Goal: Navigation & Orientation: Find specific page/section

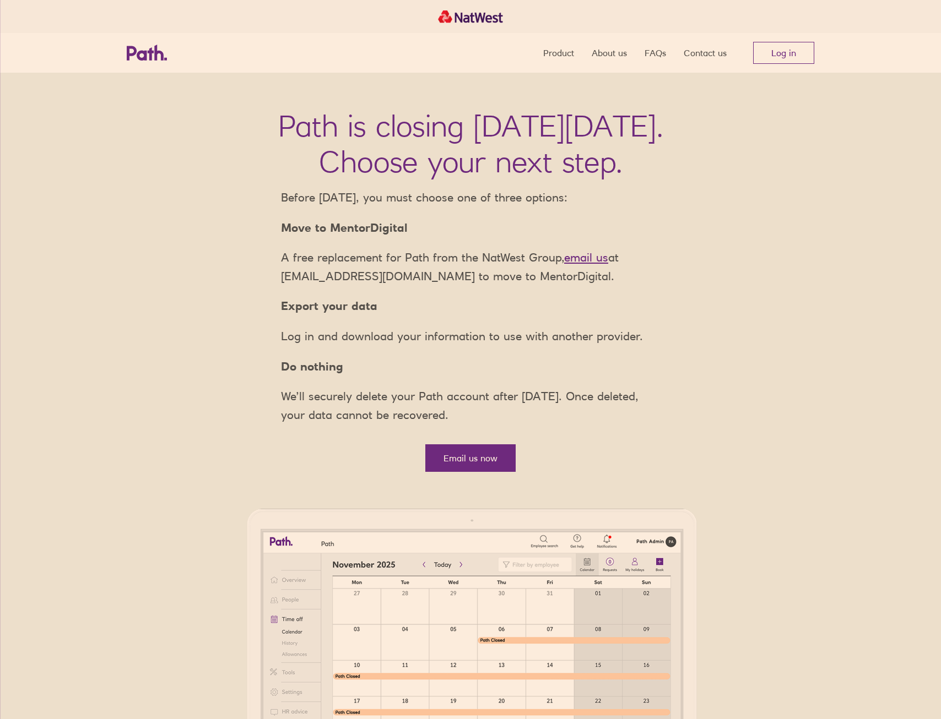
click at [773, 50] on link "Log in" at bounding box center [783, 53] width 61 height 22
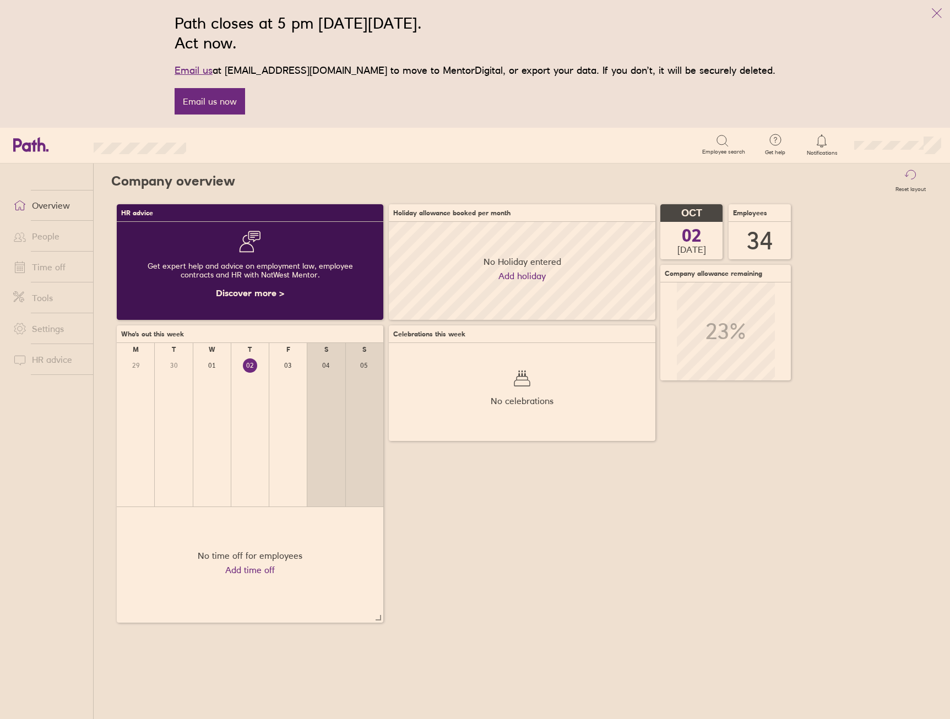
scroll to position [98, 267]
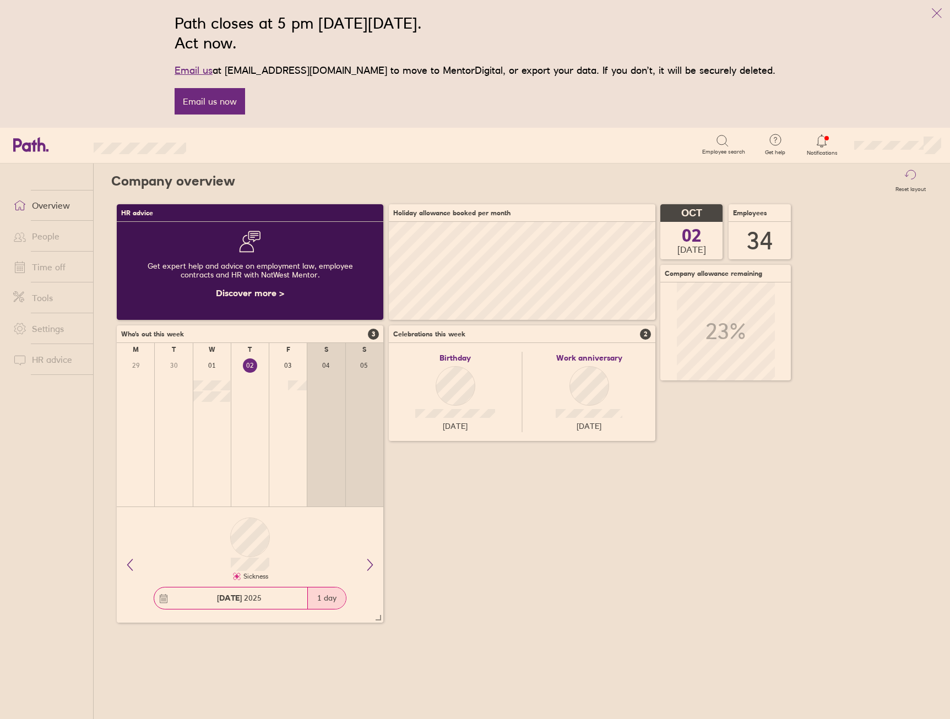
click at [42, 241] on link "People" at bounding box center [48, 236] width 89 height 22
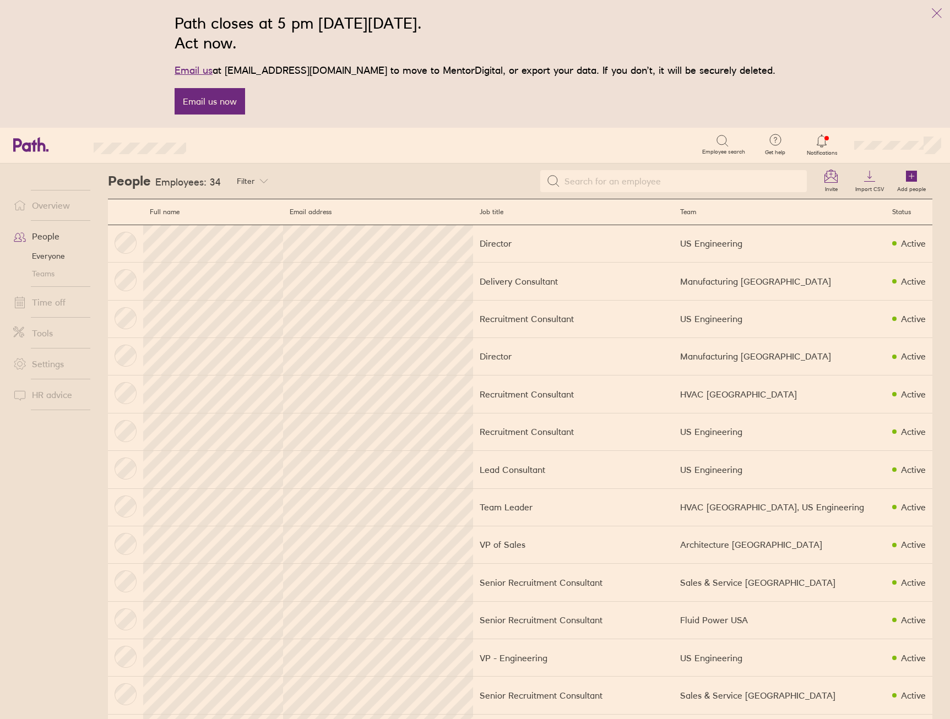
scroll to position [110, 0]
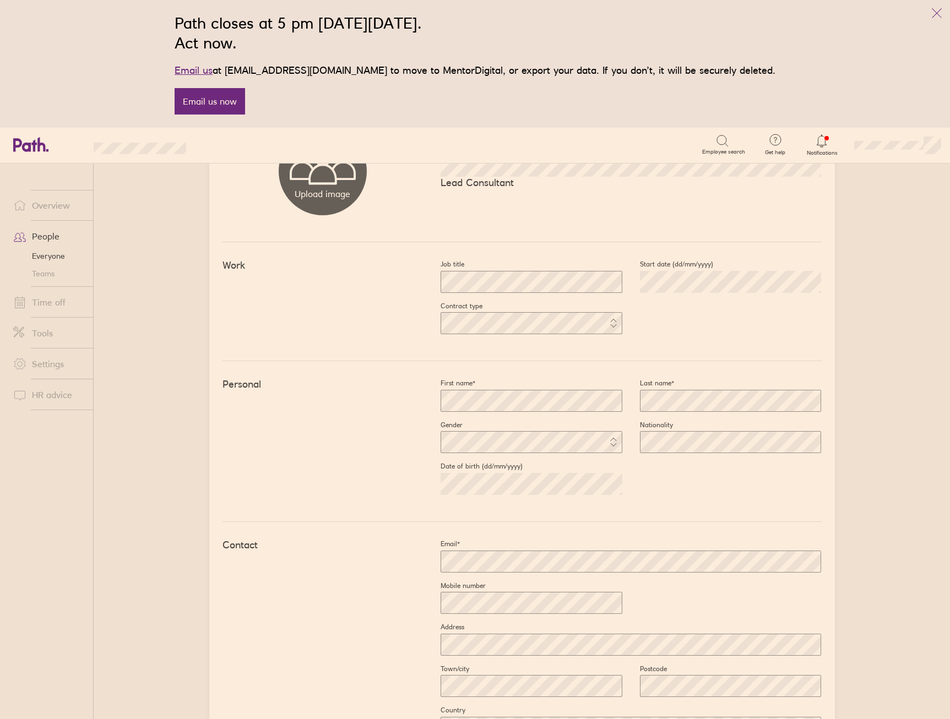
scroll to position [165, 0]
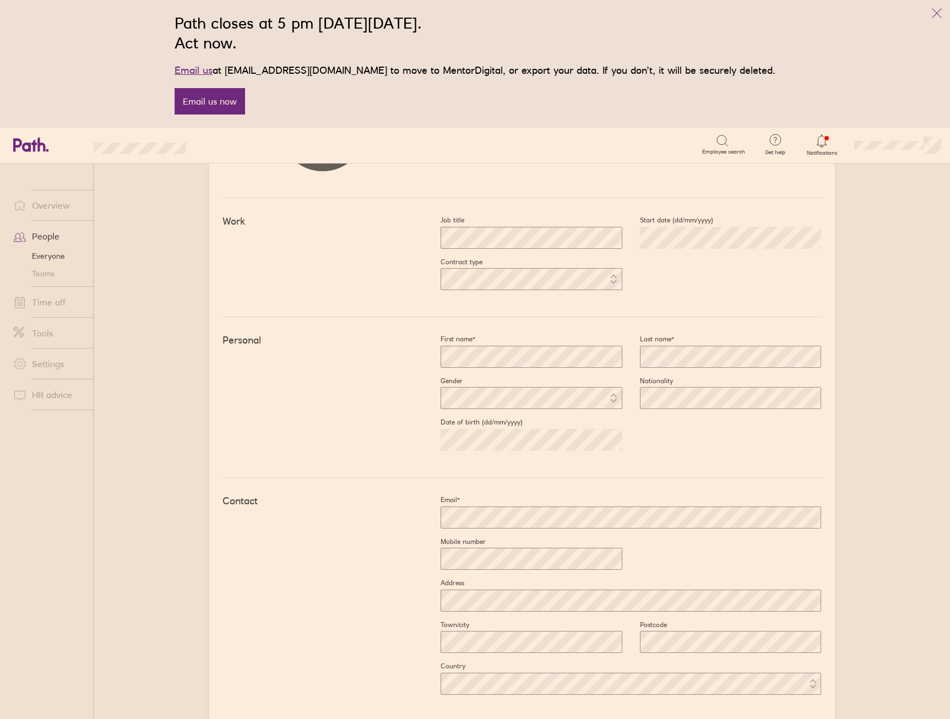
click at [940, 13] on icon "link" at bounding box center [936, 13] width 13 height 13
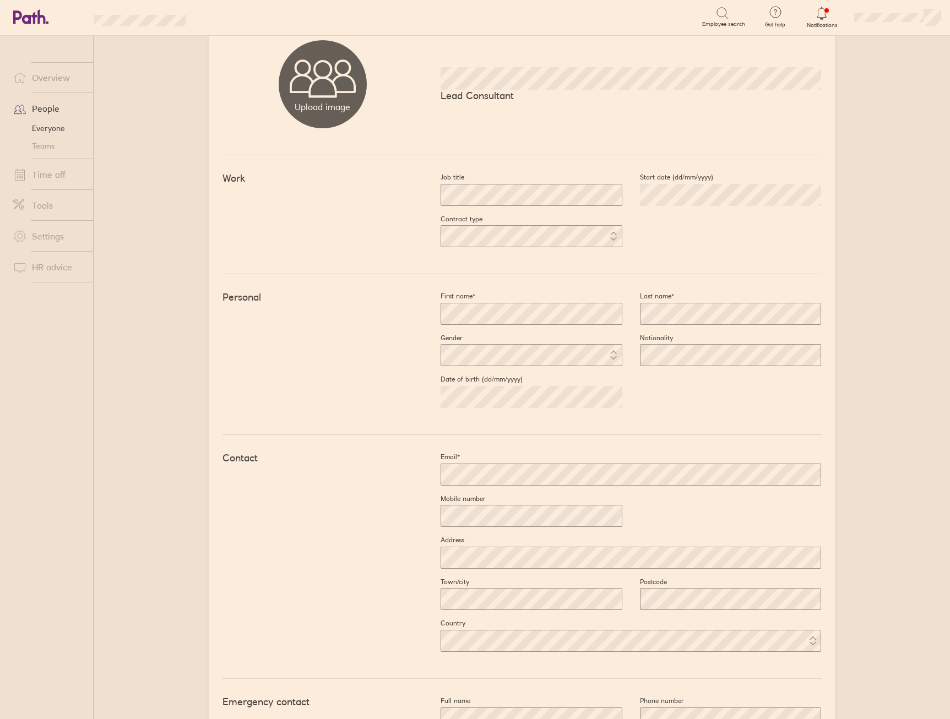
scroll to position [0, 0]
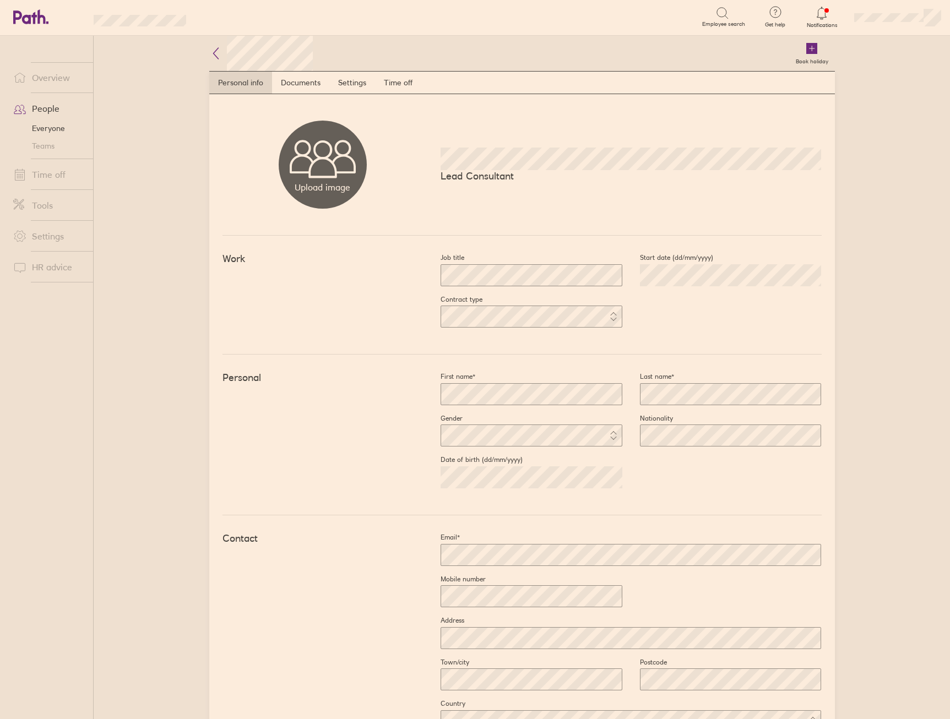
click at [213, 56] on icon at bounding box center [215, 53] width 13 height 13
click at [196, 58] on div "Book holiday Personal info Documents Settings Time off Upload image Choose file…" at bounding box center [522, 378] width 661 height 684
click at [212, 55] on icon at bounding box center [215, 53] width 13 height 13
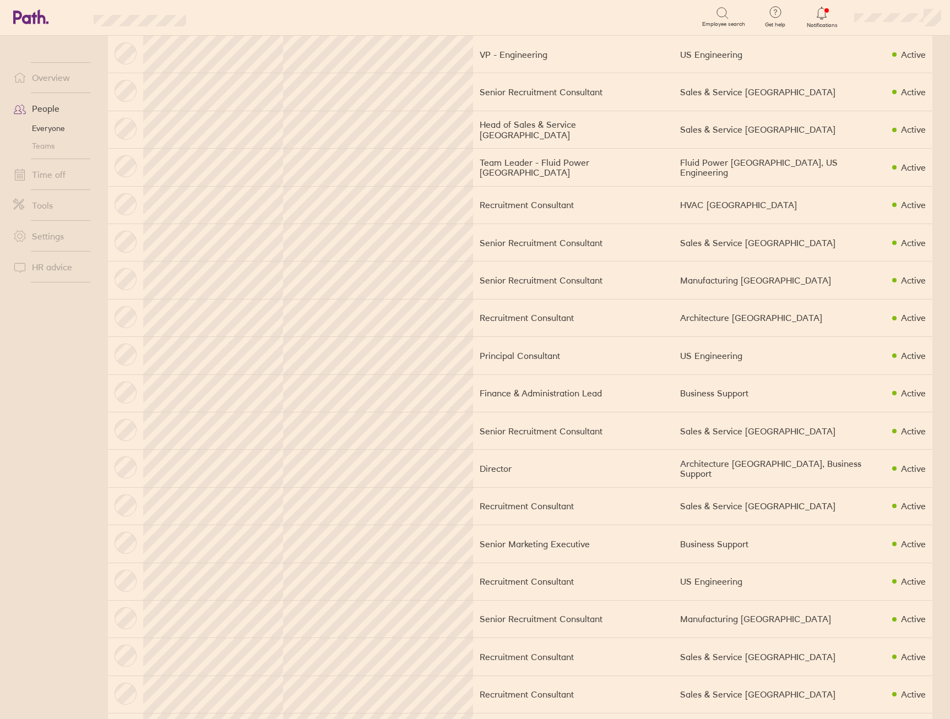
scroll to position [496, 0]
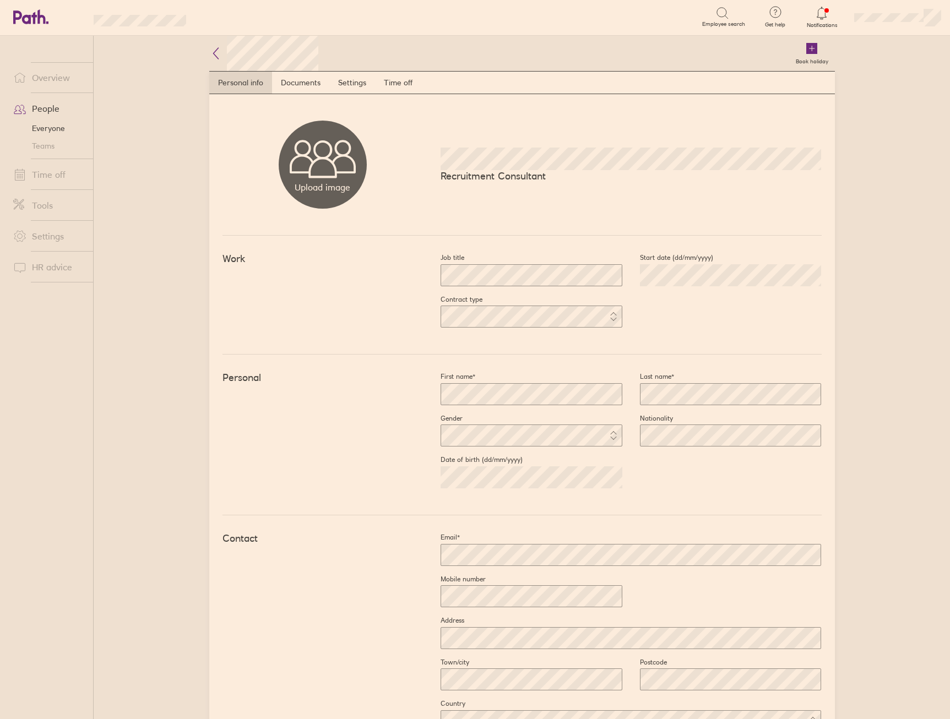
click at [209, 58] on icon at bounding box center [215, 53] width 13 height 13
click at [212, 62] on h2 at bounding box center [264, 53] width 110 height 35
click at [218, 48] on icon at bounding box center [215, 53] width 13 height 13
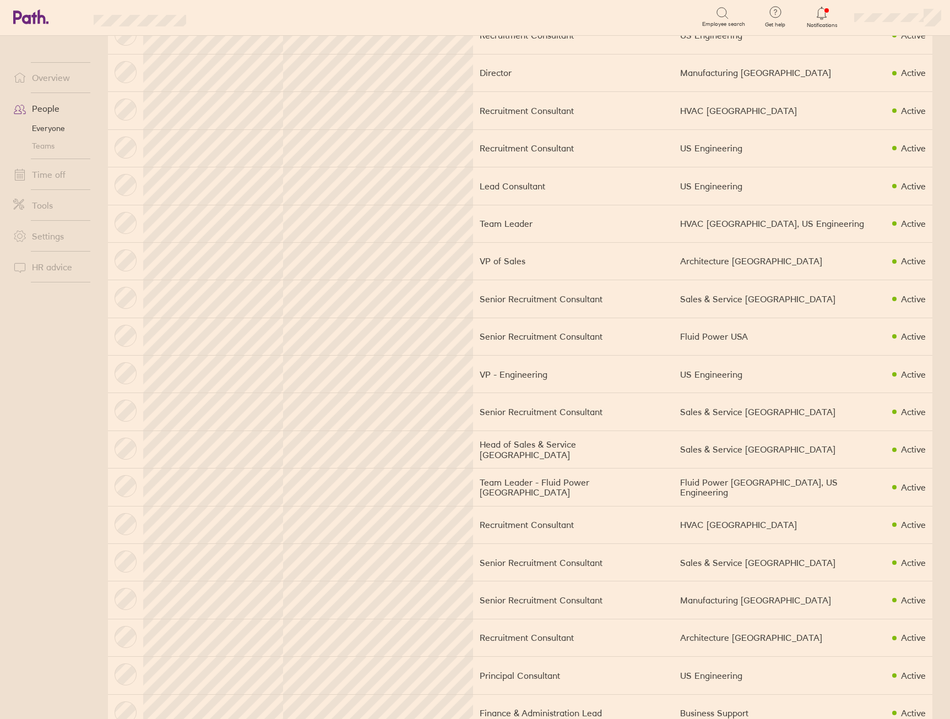
scroll to position [110, 0]
